Goal: Task Accomplishment & Management: Complete application form

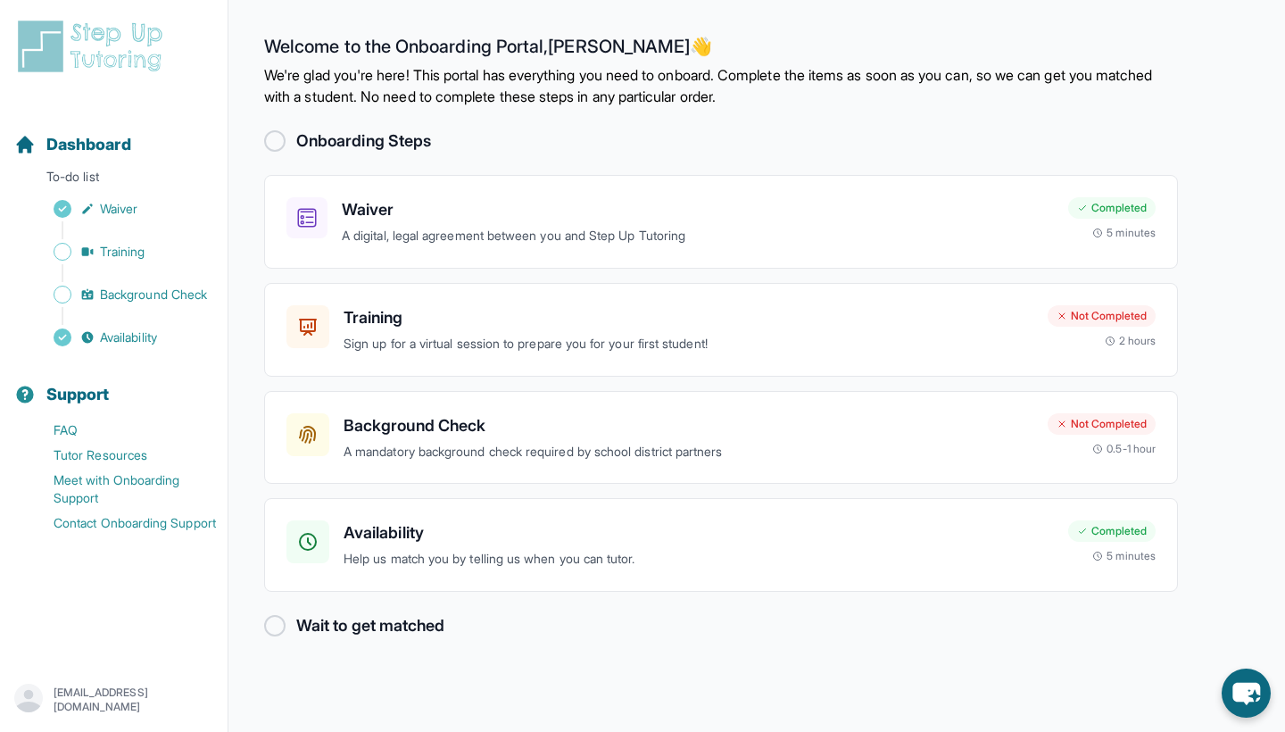
click at [95, 690] on p "[EMAIL_ADDRESS][DOMAIN_NAME]" at bounding box center [134, 699] width 160 height 29
click at [78, 654] on link "Sign Out" at bounding box center [114, 657] width 193 height 32
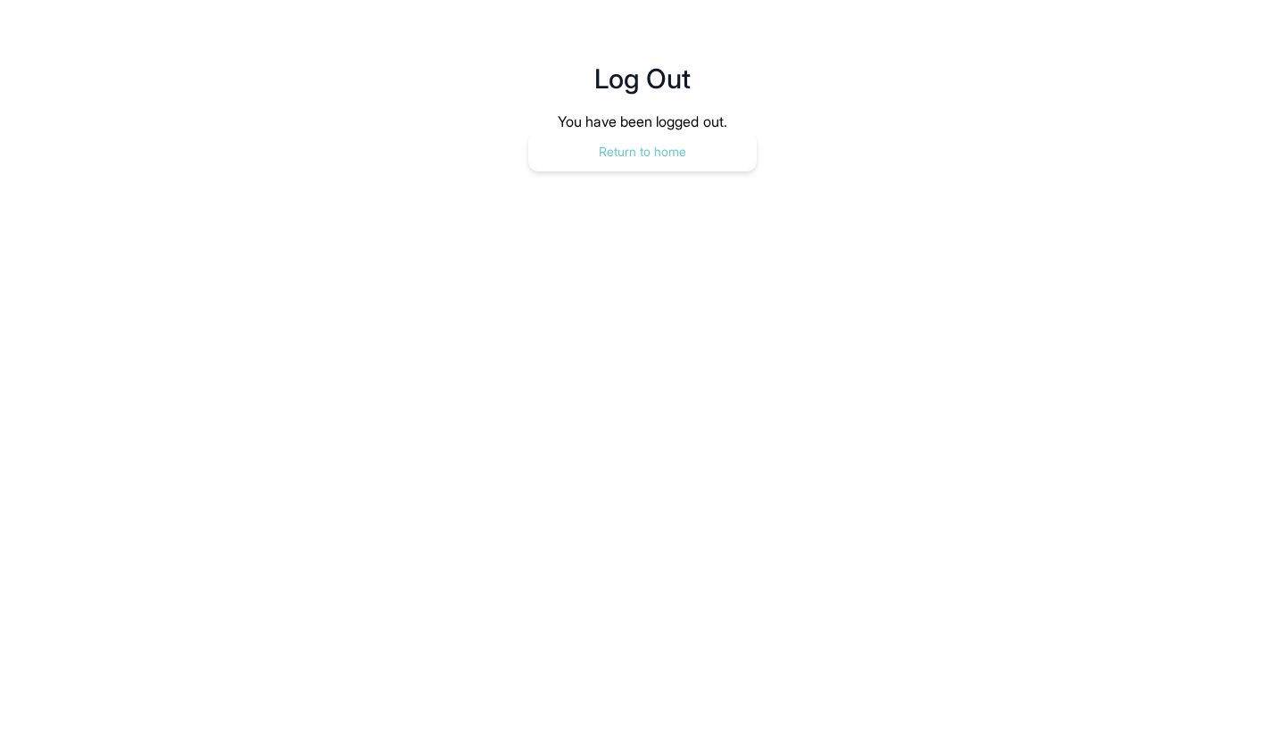
click at [613, 153] on button "Return to home" at bounding box center [642, 151] width 228 height 39
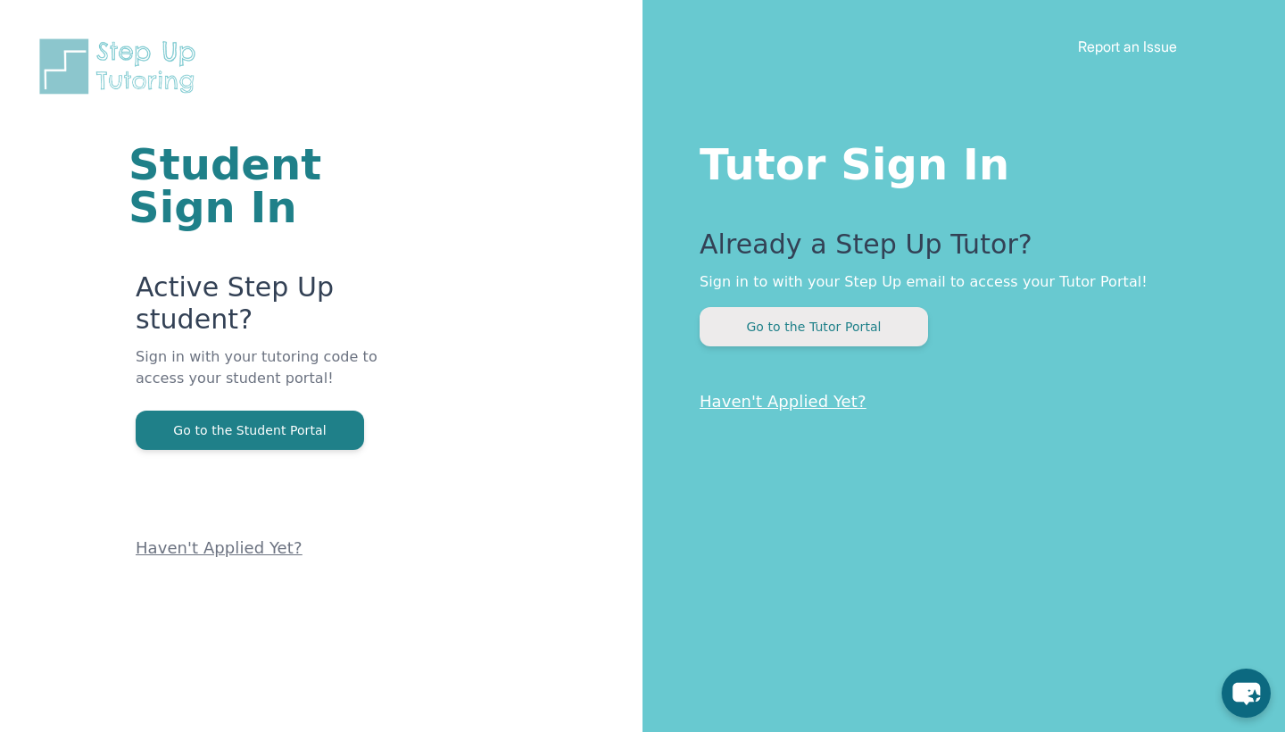
click at [784, 316] on button "Go to the Tutor Portal" at bounding box center [814, 326] width 228 height 39
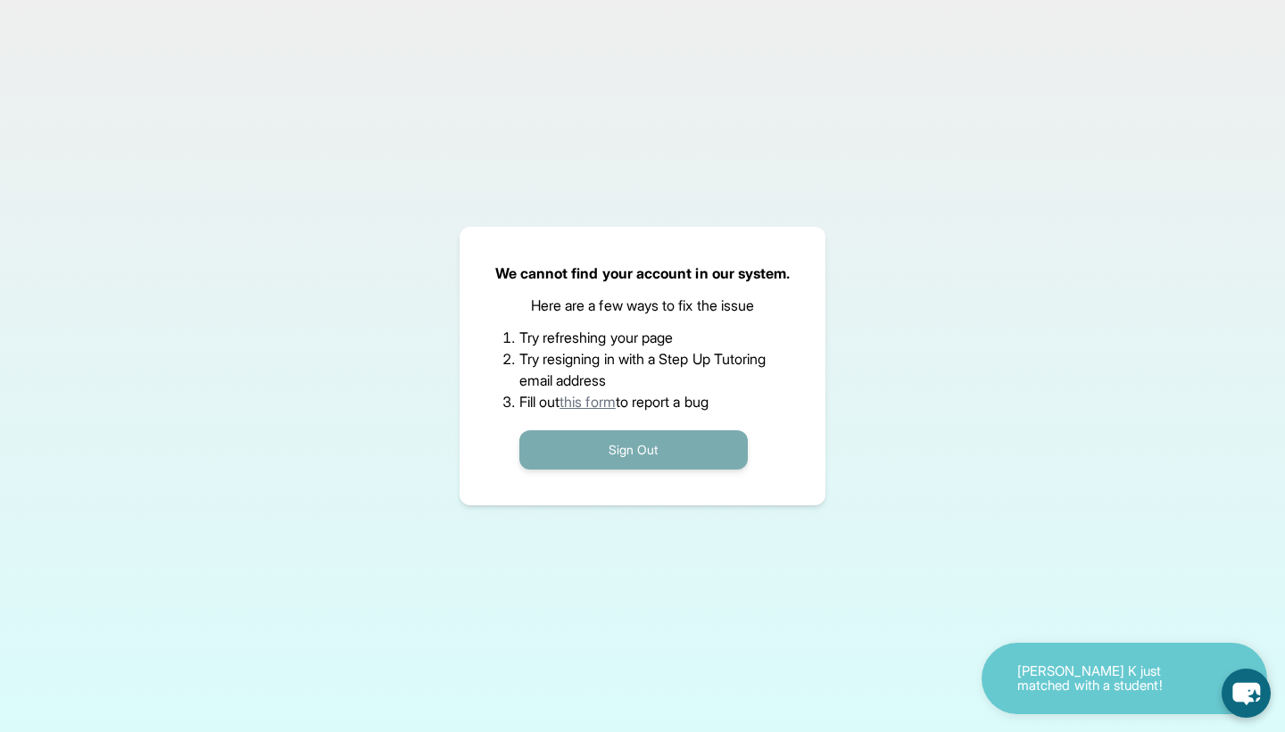
click at [600, 435] on button "Sign Out" at bounding box center [633, 449] width 228 height 39
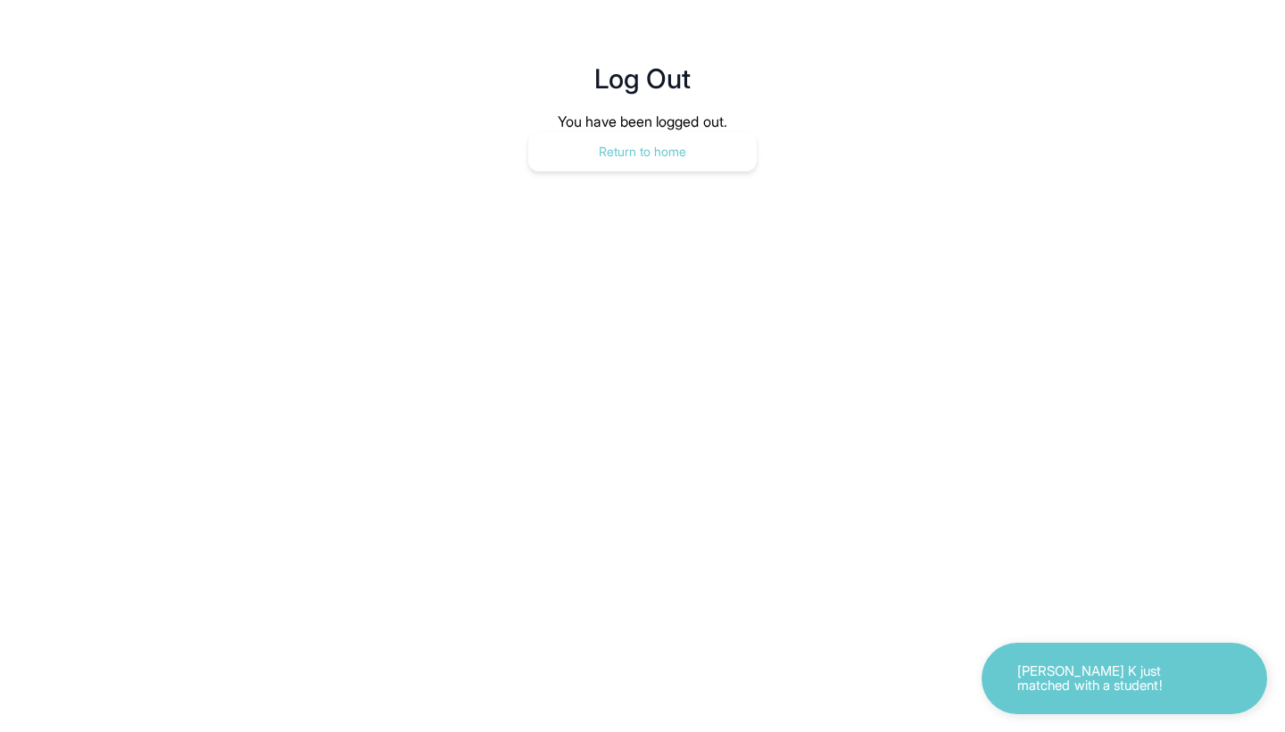
click at [614, 162] on button "Return to home" at bounding box center [642, 151] width 228 height 39
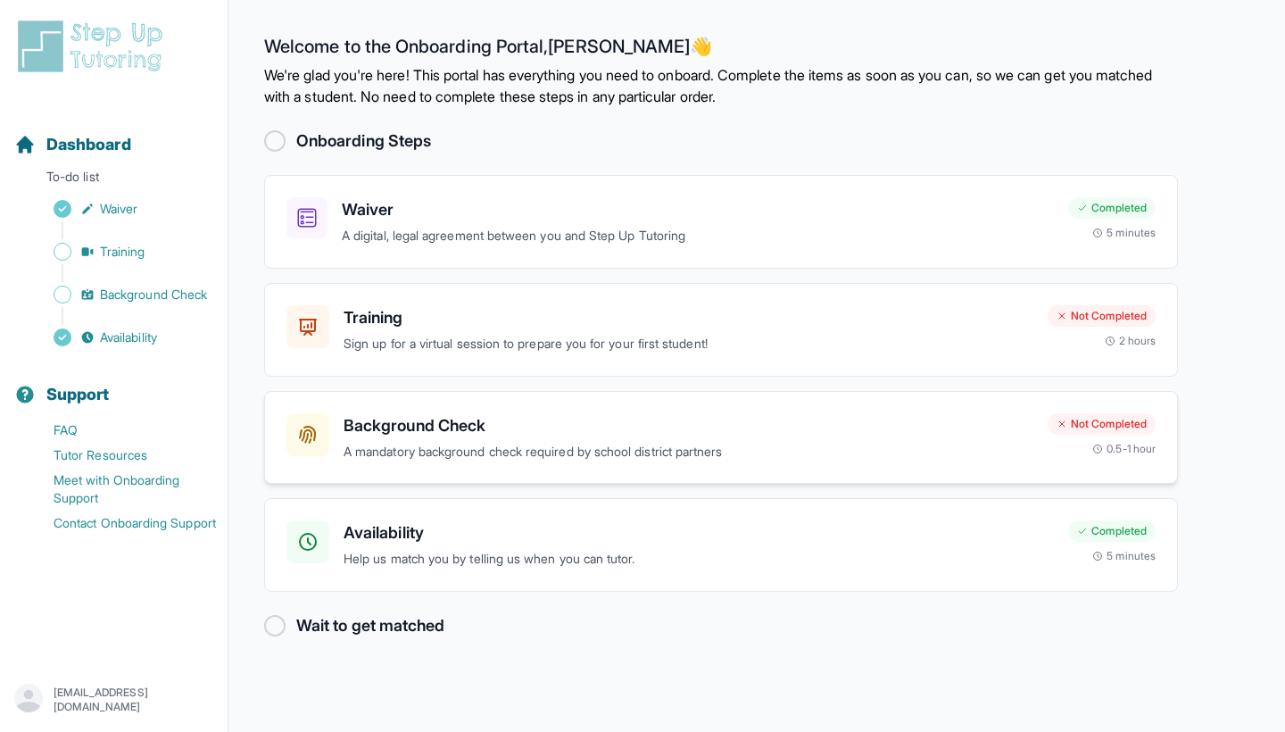
click at [476, 417] on h3 "Background Check" at bounding box center [689, 425] width 690 height 25
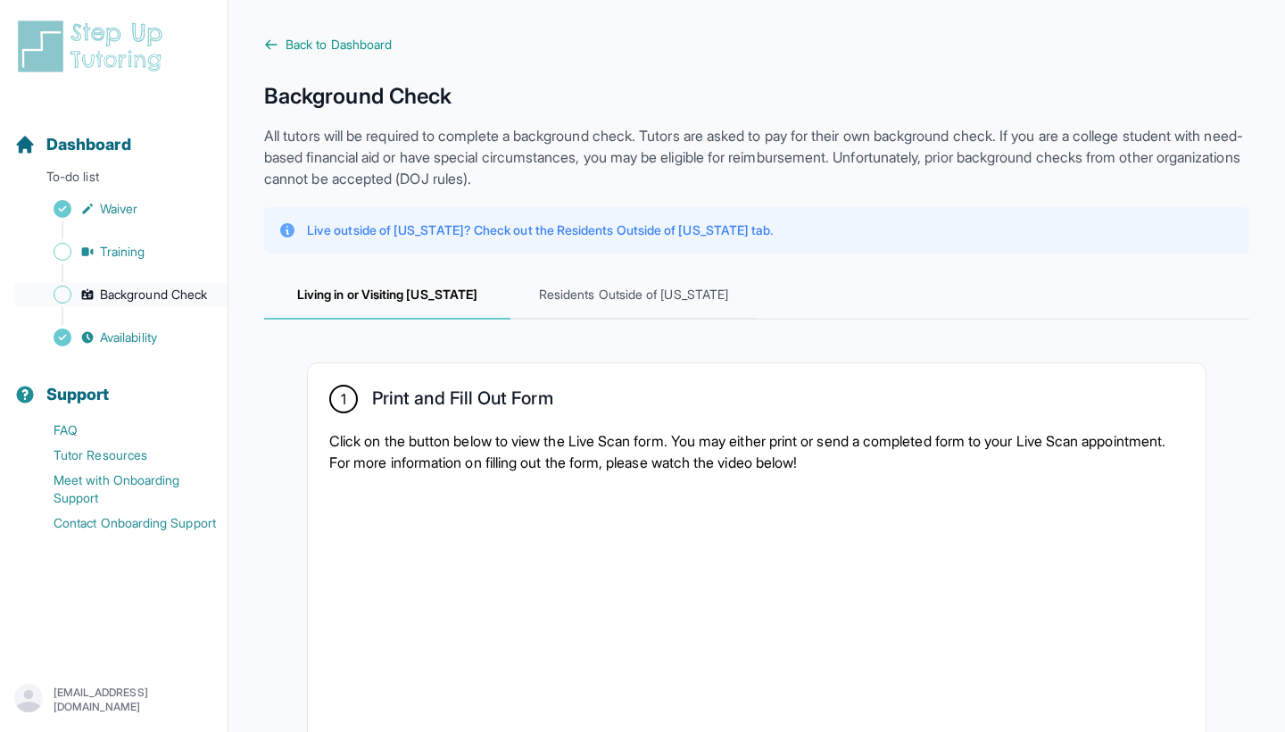
click at [128, 300] on span "Background Check" at bounding box center [153, 295] width 107 height 18
click at [131, 295] on span "Background Check" at bounding box center [153, 295] width 107 height 18
